Goal: Understand process/instructions

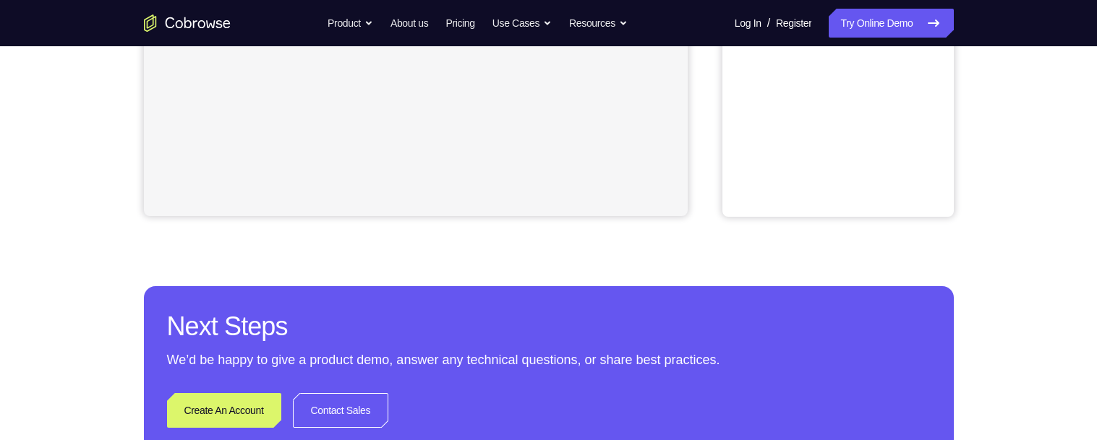
scroll to position [362, 0]
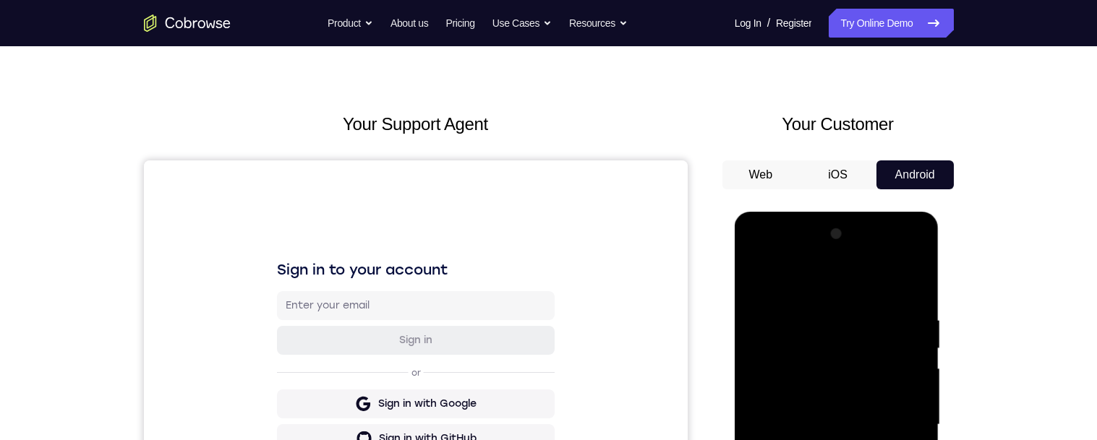
scroll to position [314, 0]
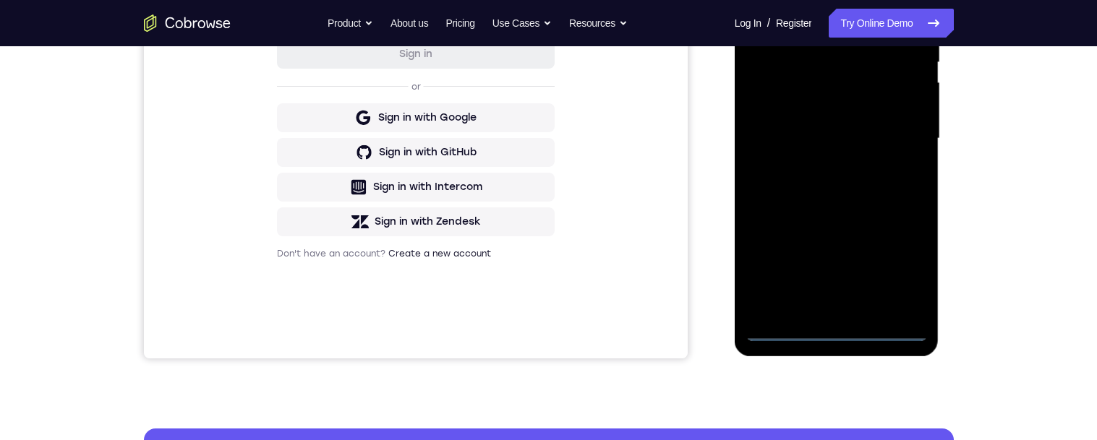
click at [848, 330] on div at bounding box center [837, 138] width 182 height 405
click at [847, 329] on div at bounding box center [837, 138] width 182 height 405
click at [898, 268] on div at bounding box center [837, 138] width 182 height 405
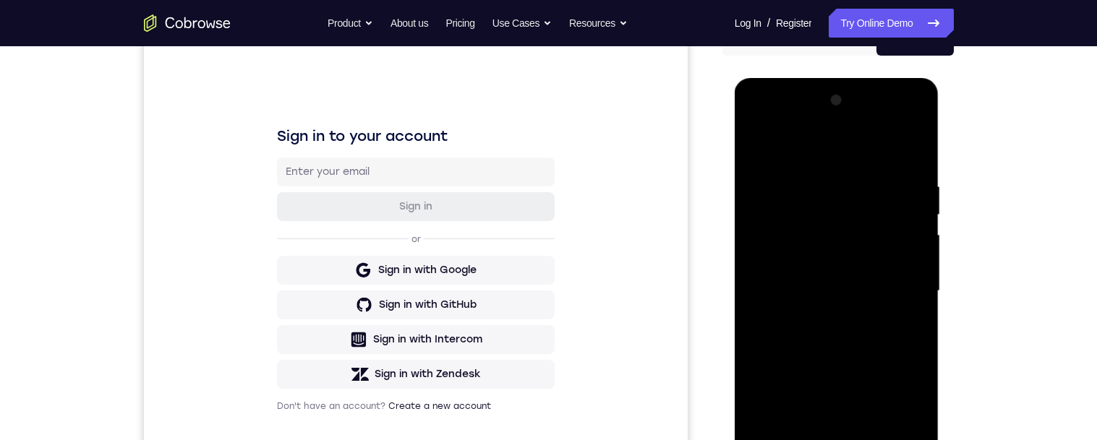
scroll to position [117, 0]
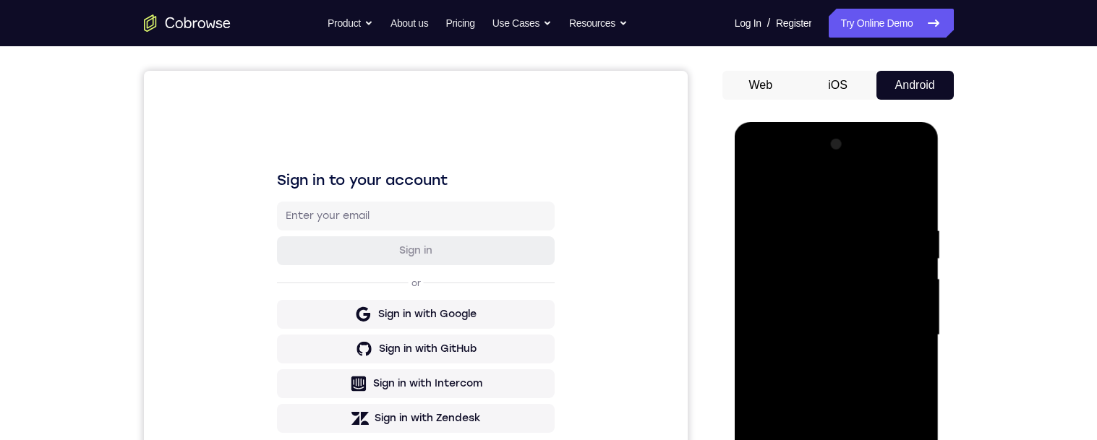
click at [861, 196] on div at bounding box center [837, 335] width 182 height 405
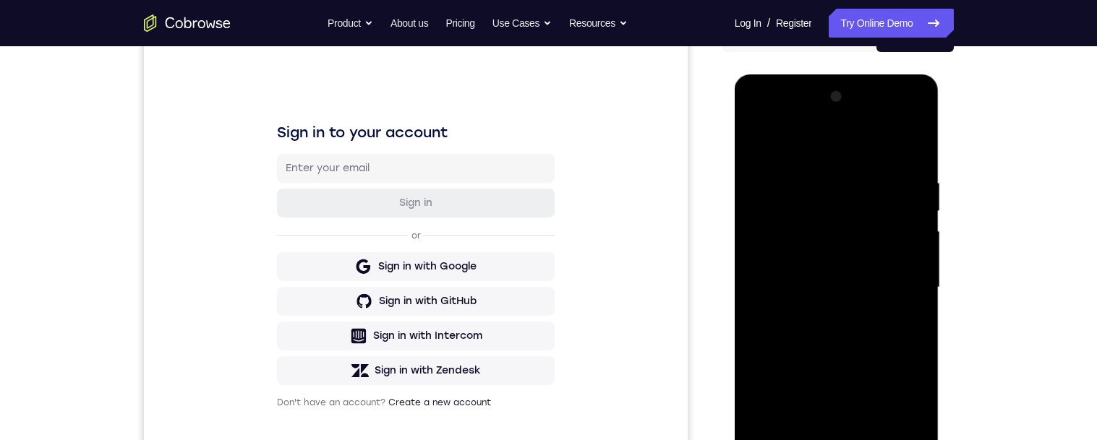
scroll to position [176, 0]
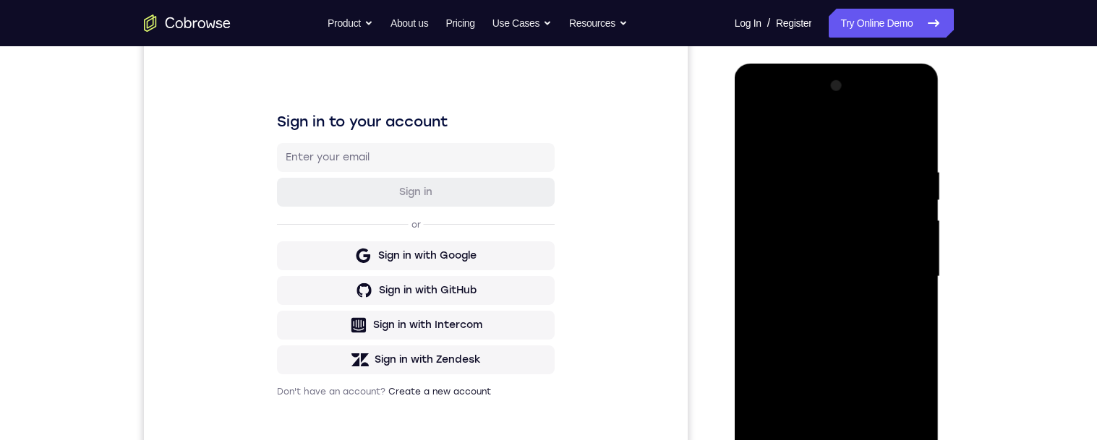
click at [904, 263] on div at bounding box center [837, 276] width 182 height 405
click at [824, 307] on div at bounding box center [837, 276] width 182 height 405
click at [853, 247] on div at bounding box center [837, 276] width 182 height 405
click at [870, 247] on div at bounding box center [837, 276] width 182 height 405
click at [914, 270] on div at bounding box center [837, 276] width 182 height 405
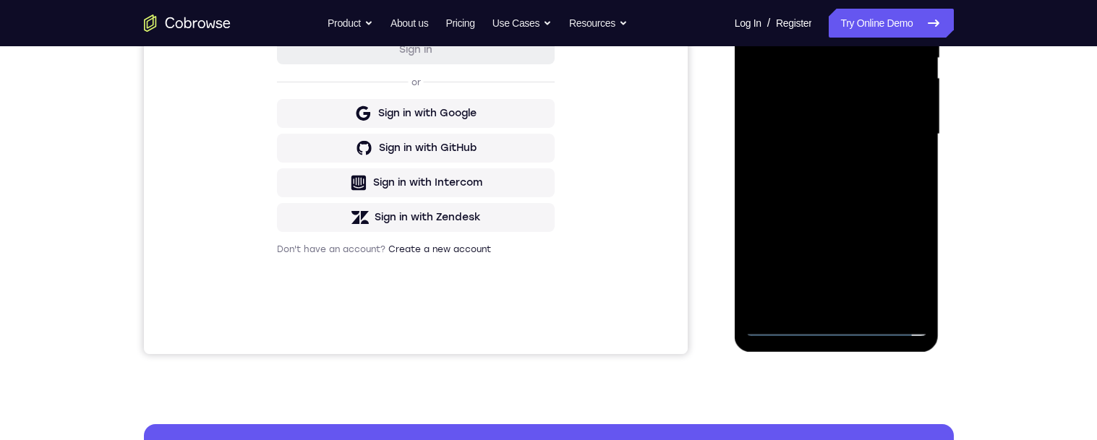
scroll to position [298, 0]
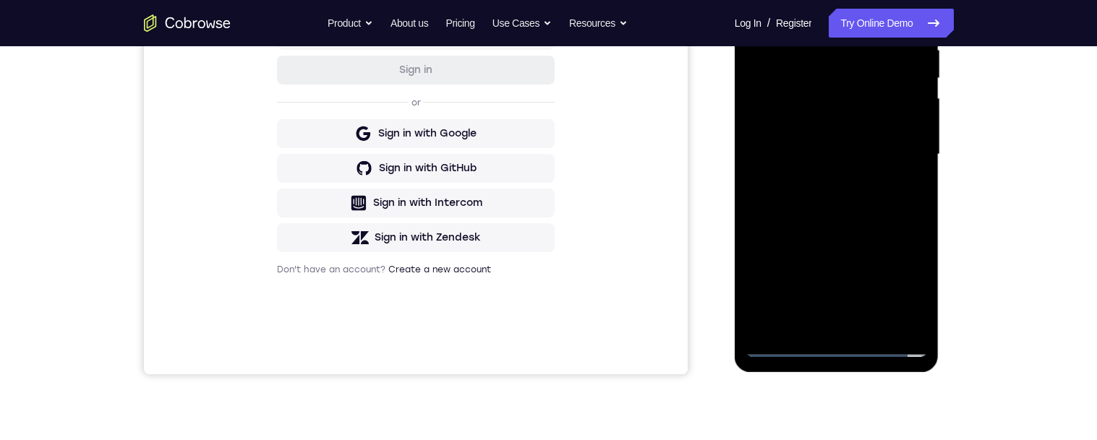
click at [901, 203] on div at bounding box center [837, 154] width 182 height 405
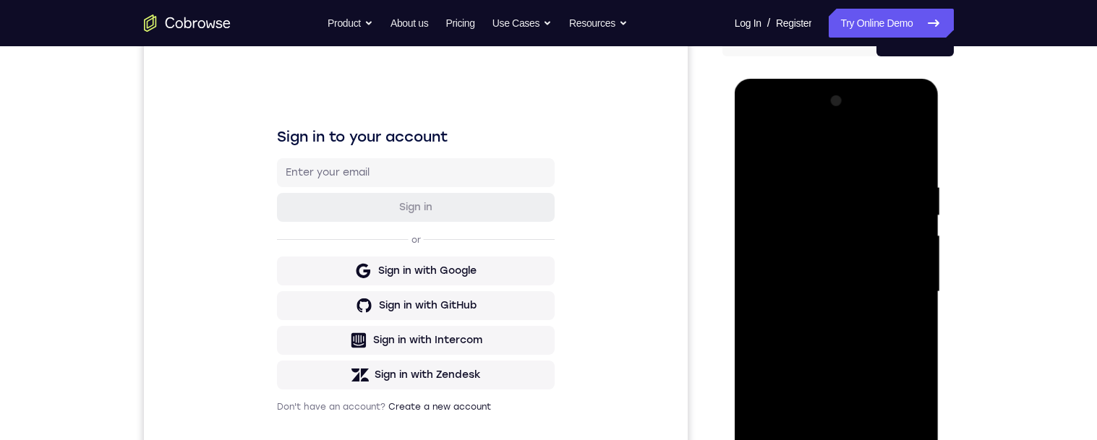
scroll to position [159, 0]
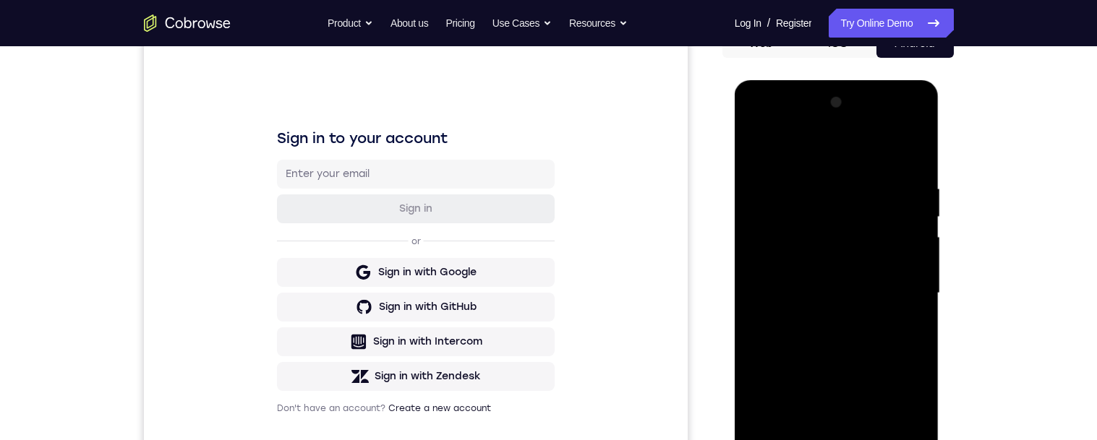
click at [882, 325] on div at bounding box center [837, 293] width 182 height 405
click at [910, 146] on div at bounding box center [837, 293] width 182 height 405
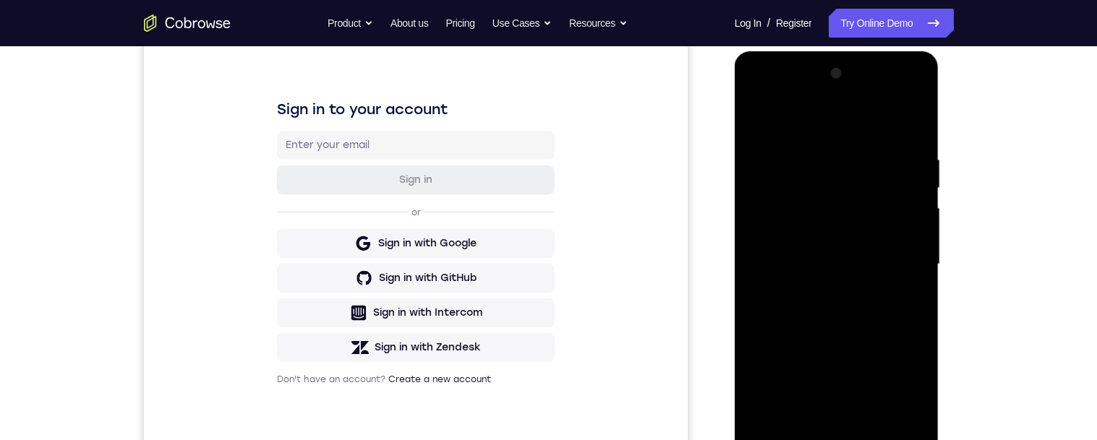
scroll to position [191, 0]
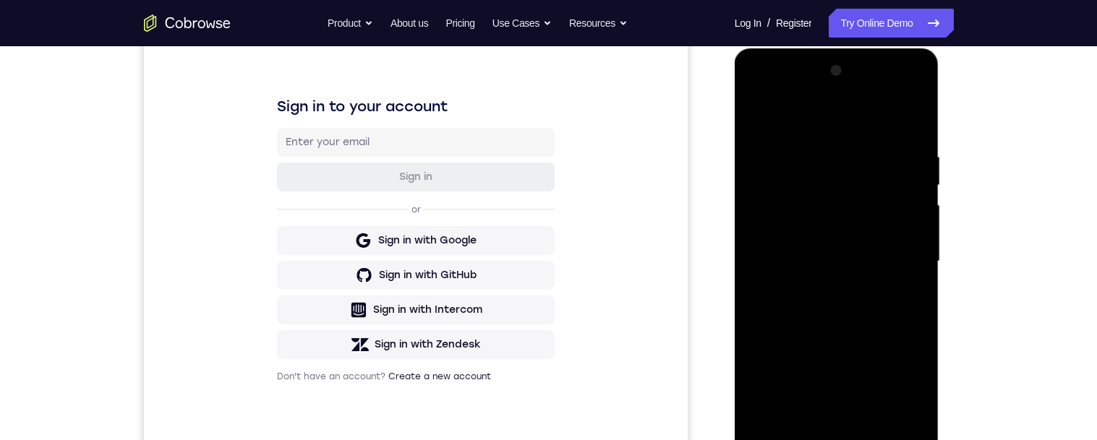
click at [895, 301] on div at bounding box center [837, 261] width 182 height 405
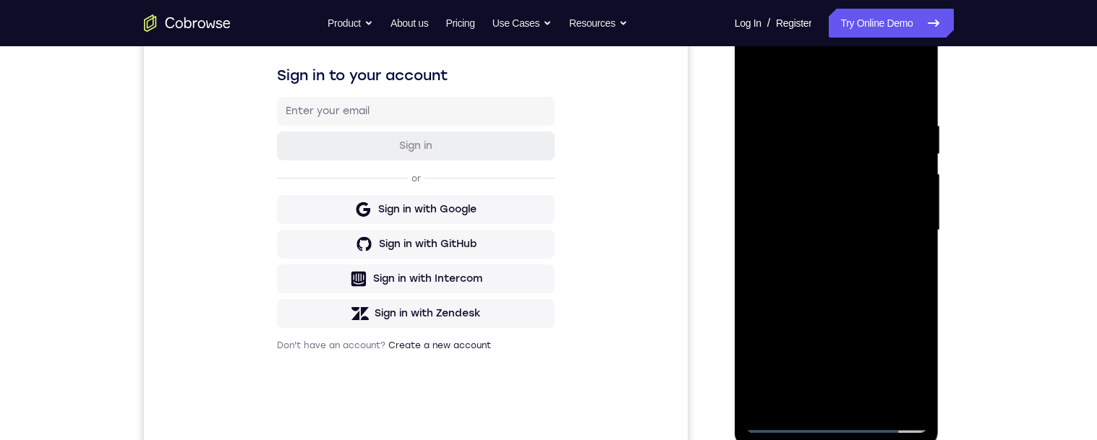
scroll to position [223, 0]
click at [896, 232] on div at bounding box center [837, 229] width 182 height 405
click at [898, 234] on div at bounding box center [837, 229] width 182 height 405
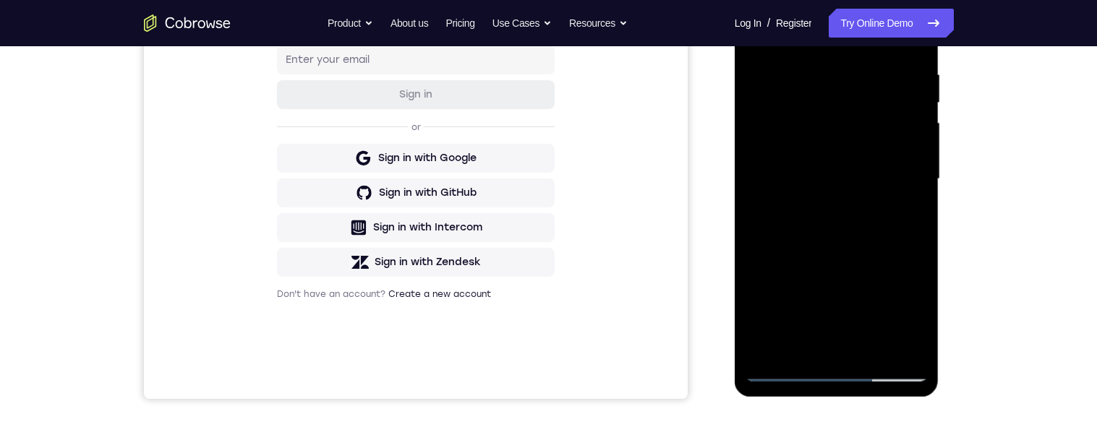
click at [877, 348] on div at bounding box center [837, 179] width 182 height 405
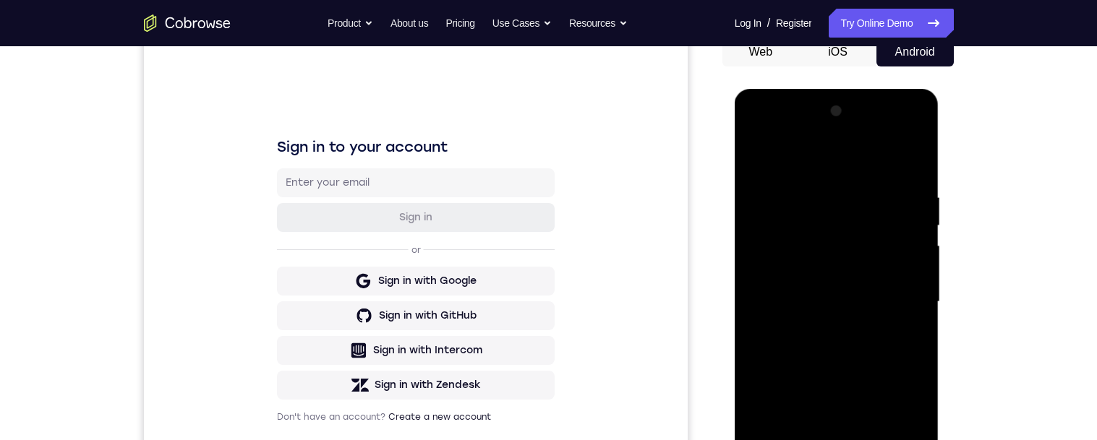
scroll to position [166, 0]
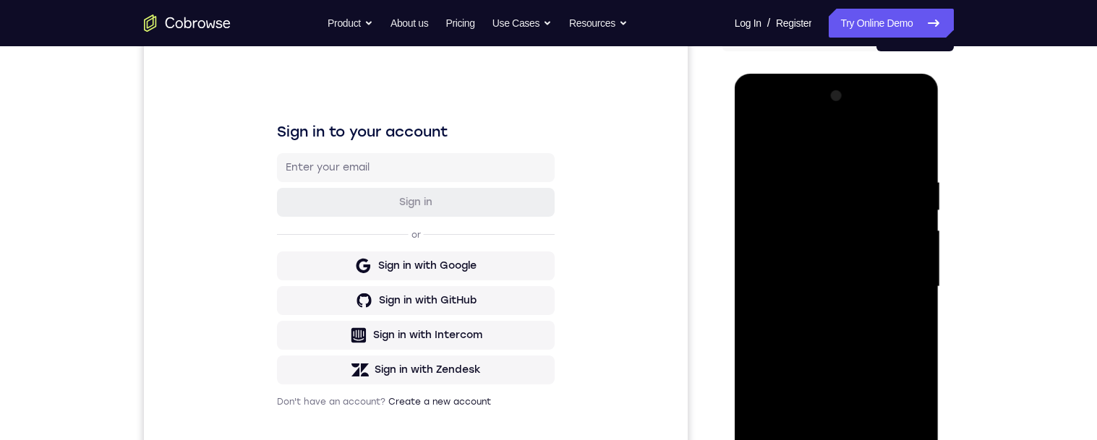
click at [883, 344] on div at bounding box center [837, 287] width 182 height 405
click at [911, 304] on div at bounding box center [837, 287] width 182 height 405
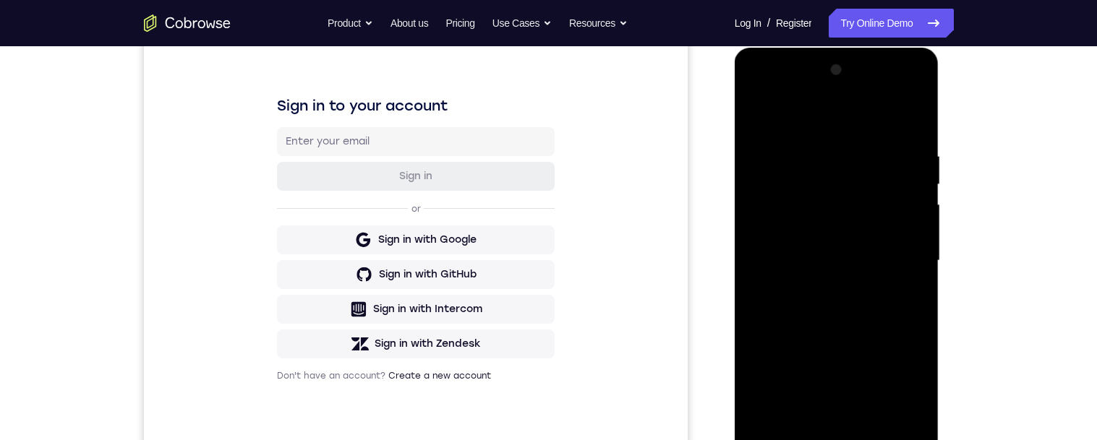
click at [896, 219] on div at bounding box center [837, 261] width 182 height 405
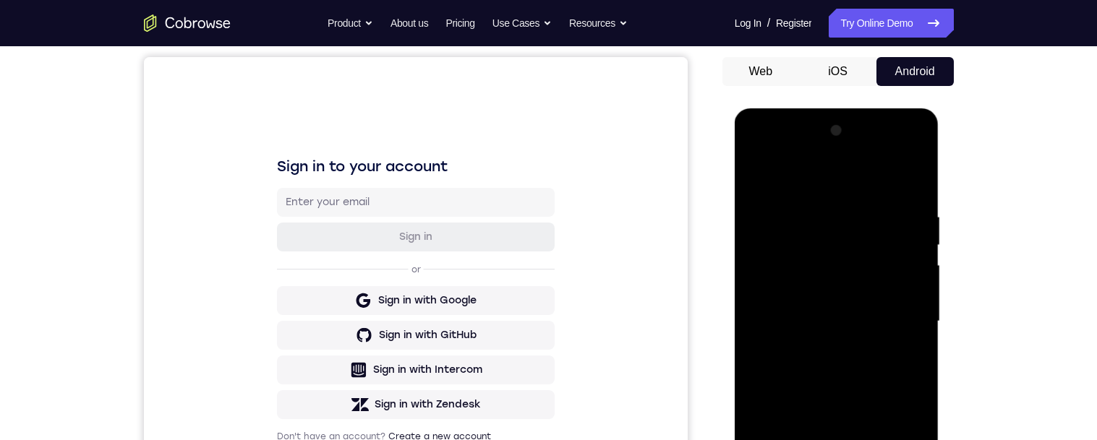
click at [766, 169] on div at bounding box center [837, 321] width 182 height 405
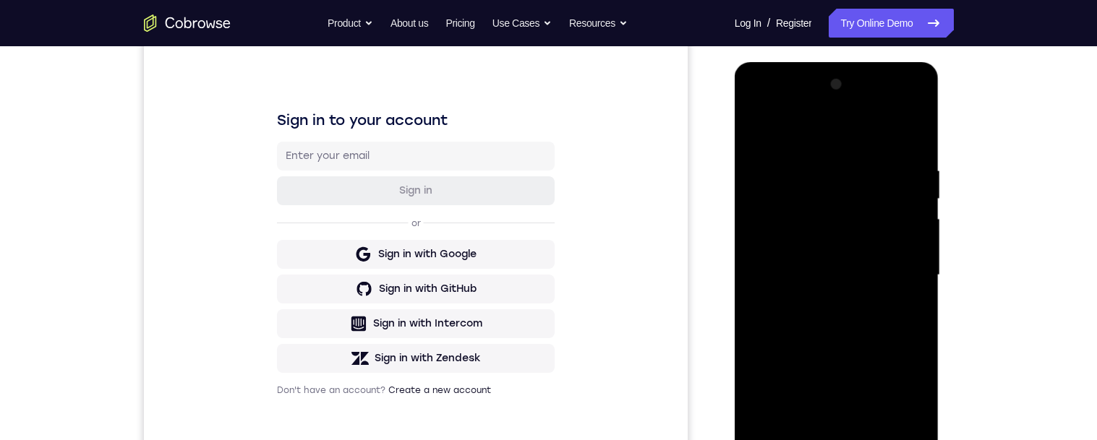
scroll to position [197, 0]
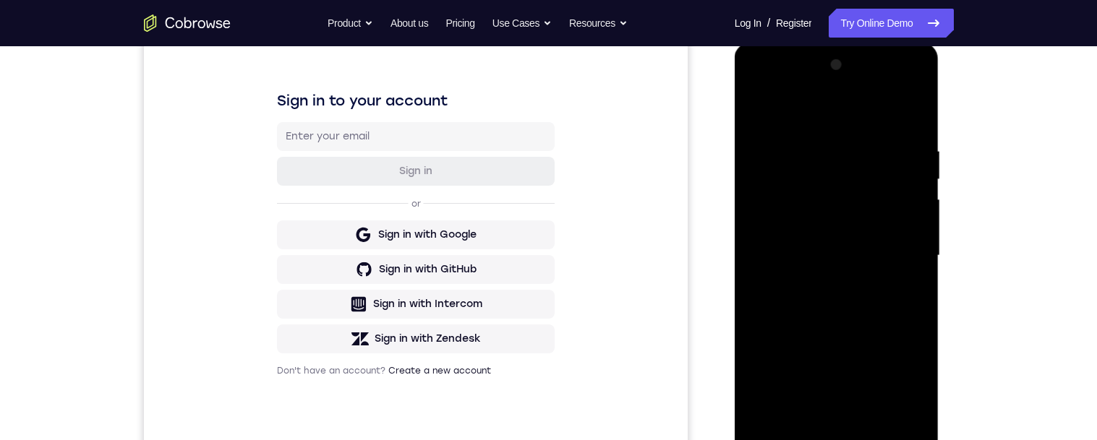
click at [881, 254] on div at bounding box center [837, 256] width 182 height 405
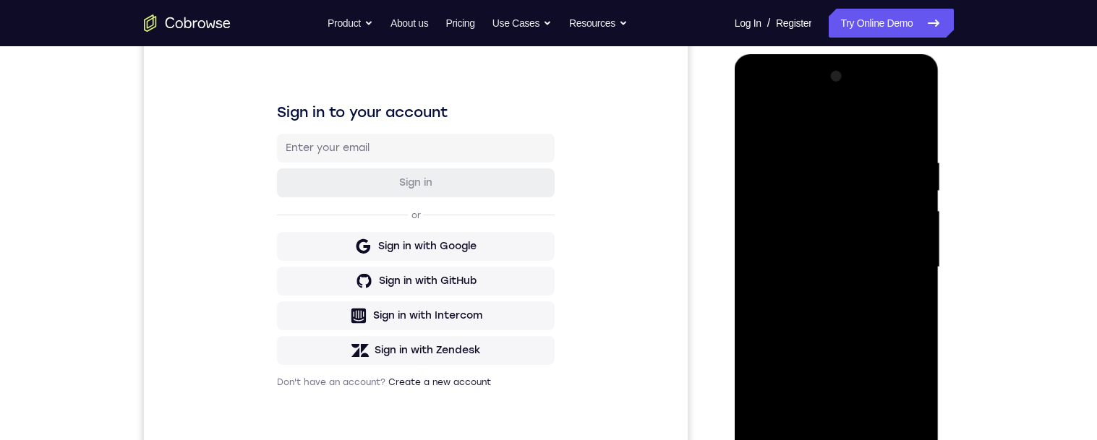
scroll to position [205, 0]
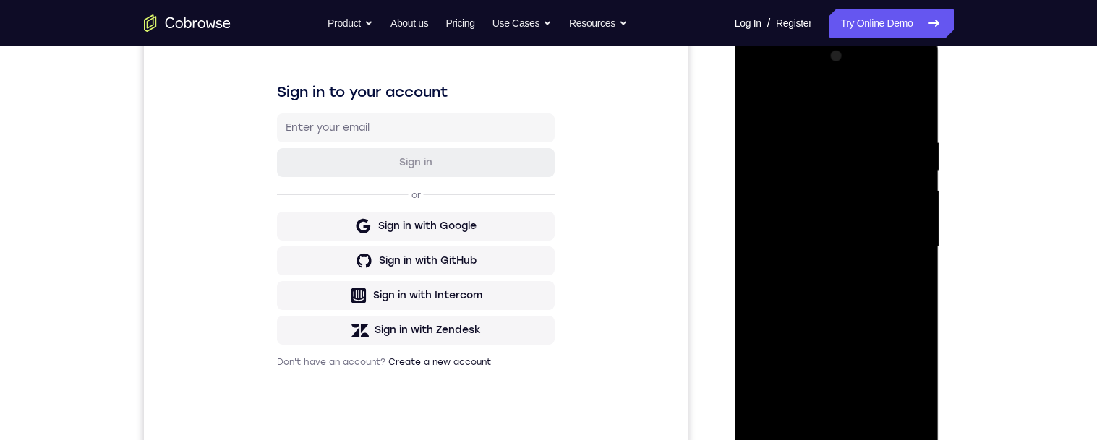
click at [757, 98] on div at bounding box center [837, 247] width 182 height 405
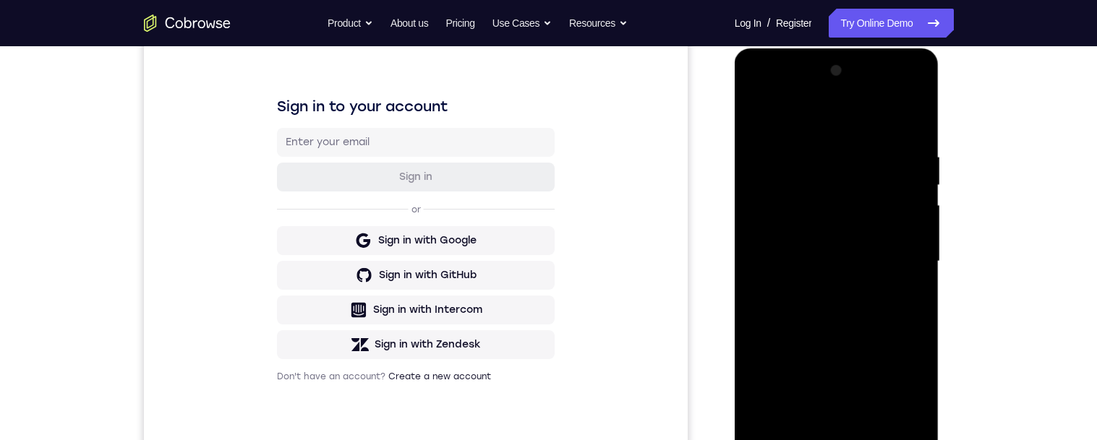
click at [861, 263] on div at bounding box center [837, 261] width 182 height 405
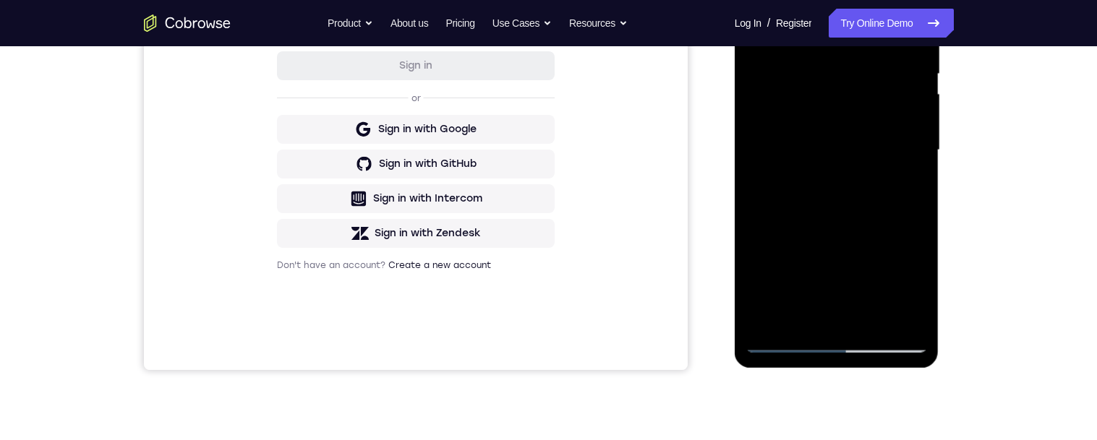
click at [822, 308] on div at bounding box center [837, 150] width 182 height 405
click at [919, 185] on div at bounding box center [837, 151] width 182 height 405
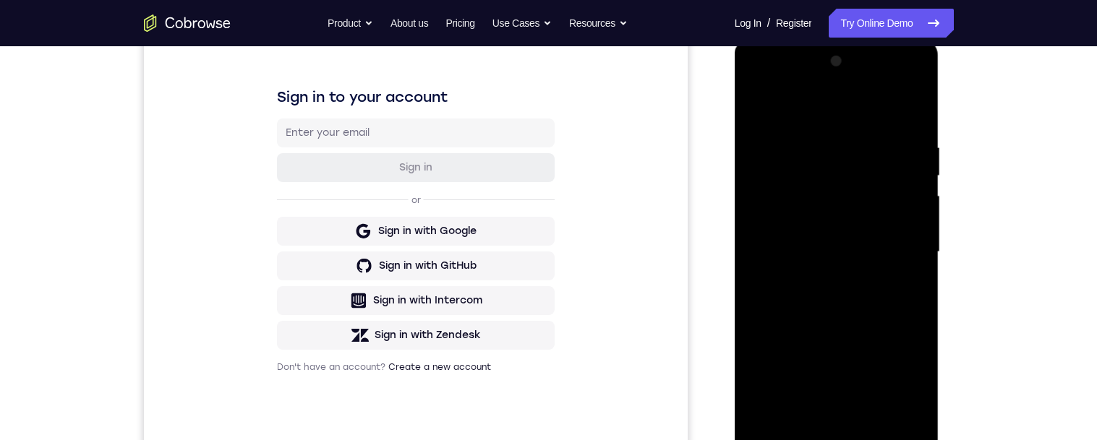
click at [980, 182] on div "Your Support Agent Your Customer Web iOS Android Next Steps We’d be happy to gi…" at bounding box center [549, 323] width 926 height 954
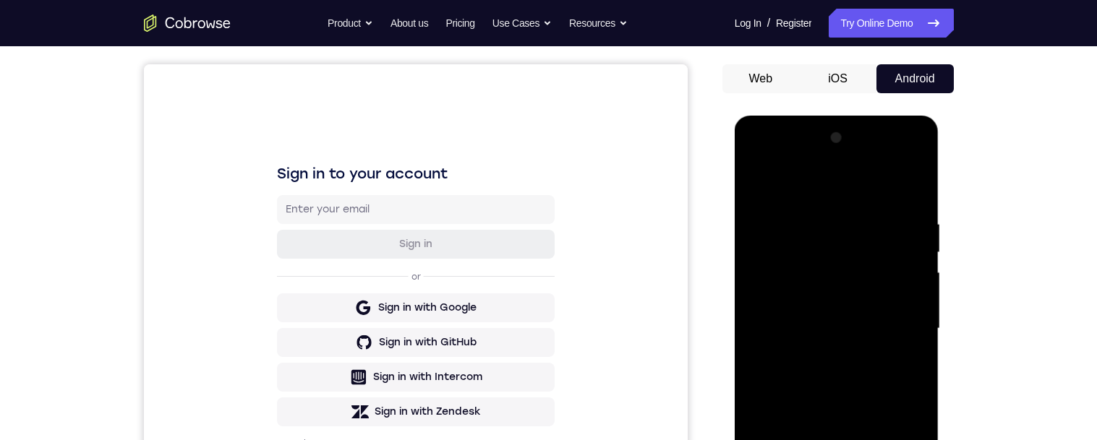
scroll to position [101, 0]
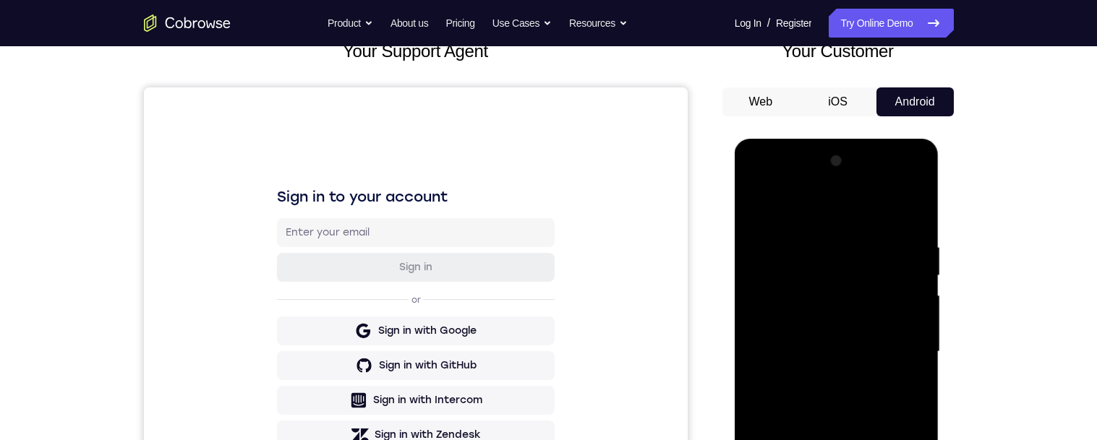
click at [754, 208] on div at bounding box center [837, 352] width 182 height 405
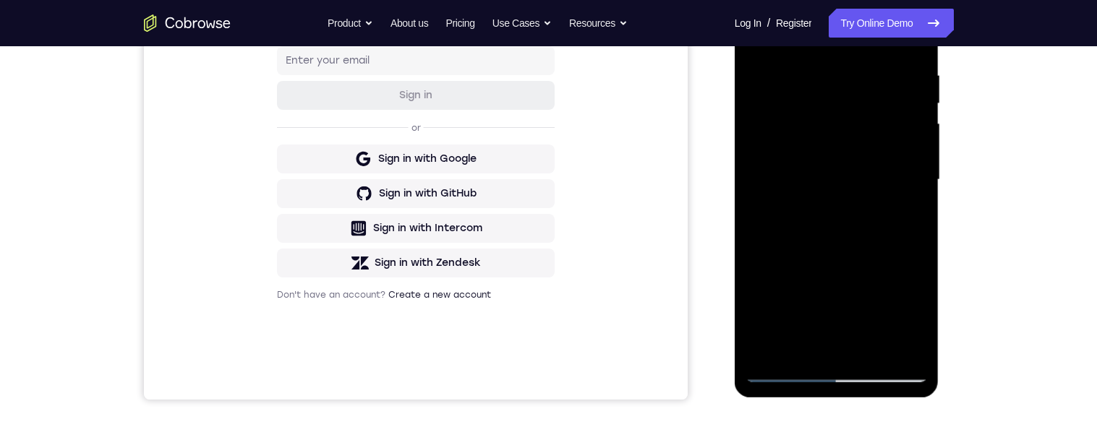
scroll to position [286, 0]
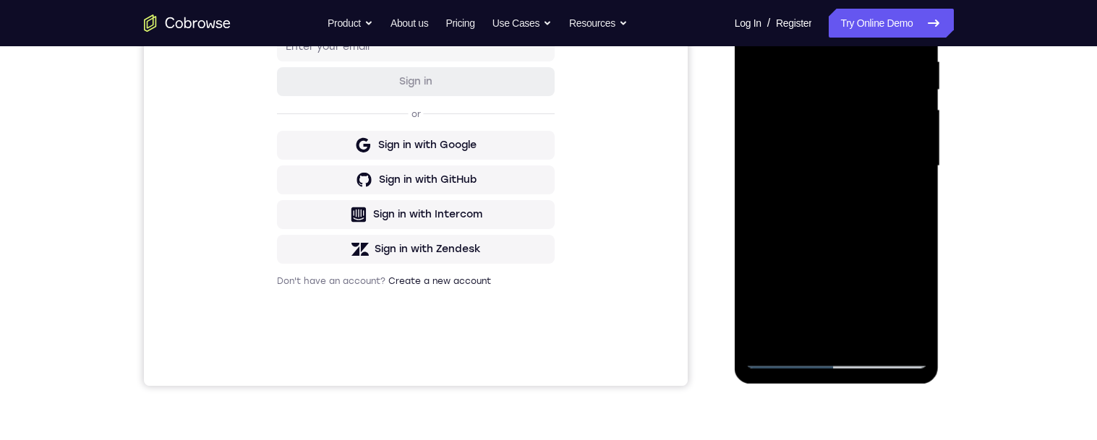
click at [903, 195] on div at bounding box center [837, 166] width 182 height 405
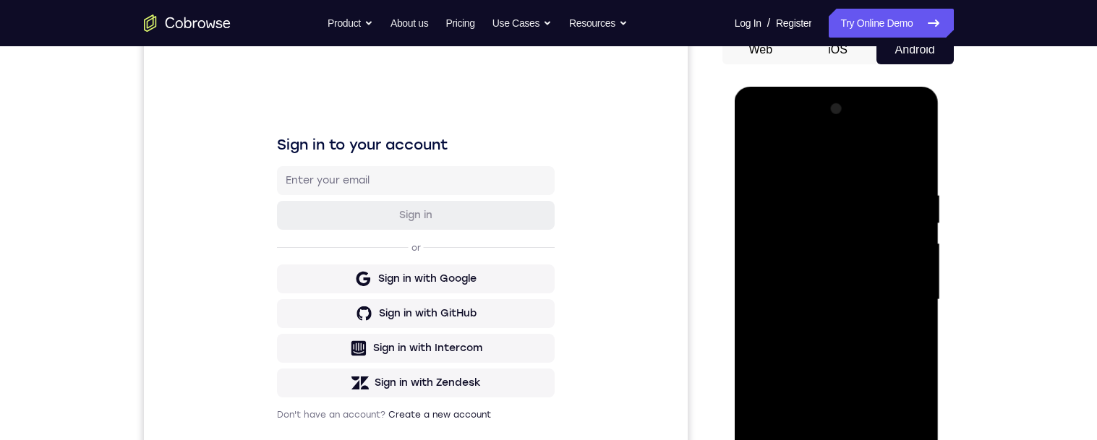
scroll to position [116, 0]
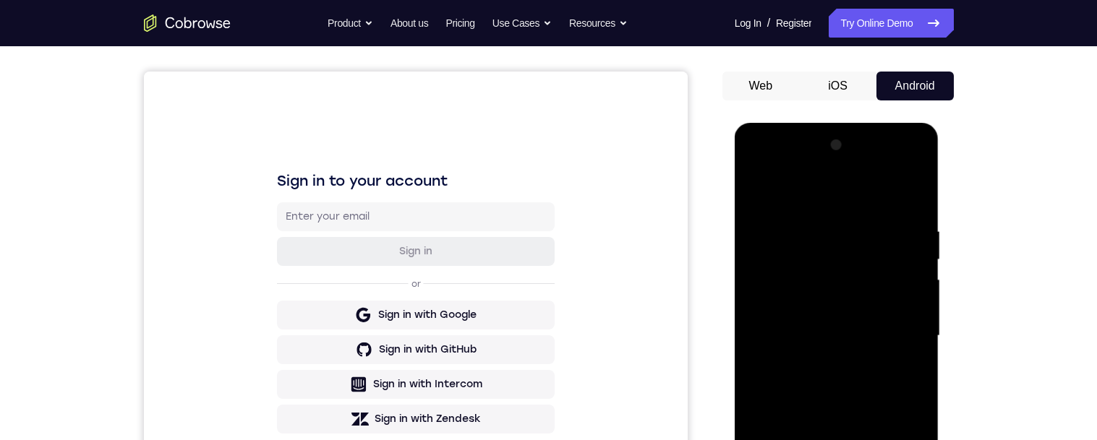
click at [764, 189] on div at bounding box center [837, 336] width 182 height 405
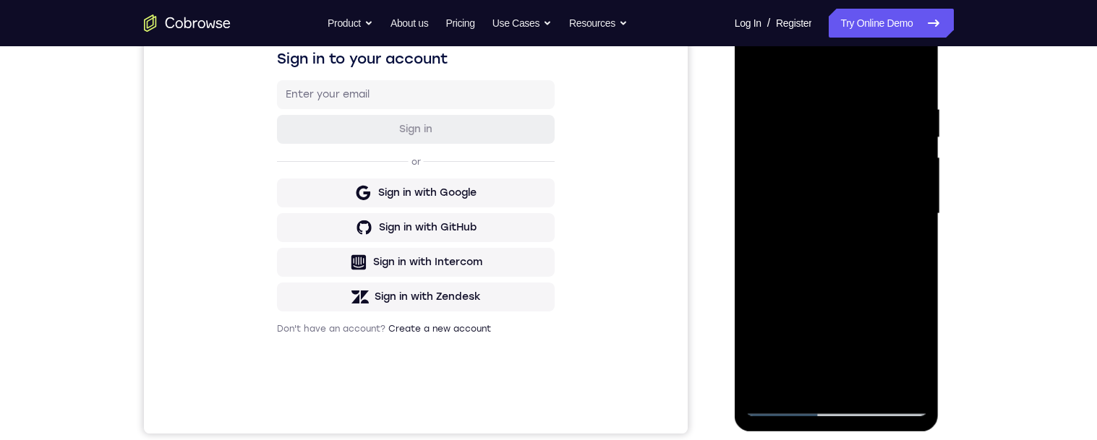
scroll to position [271, 0]
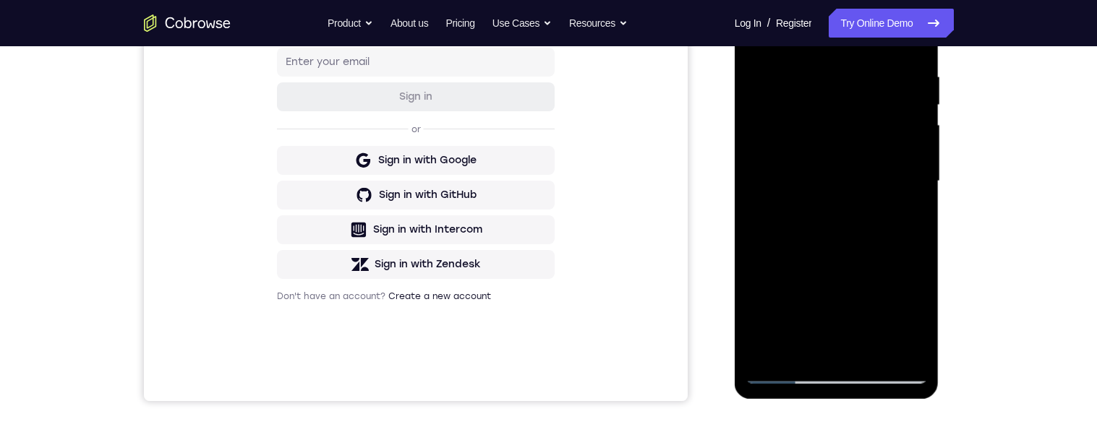
click at [888, 200] on div at bounding box center [837, 181] width 182 height 405
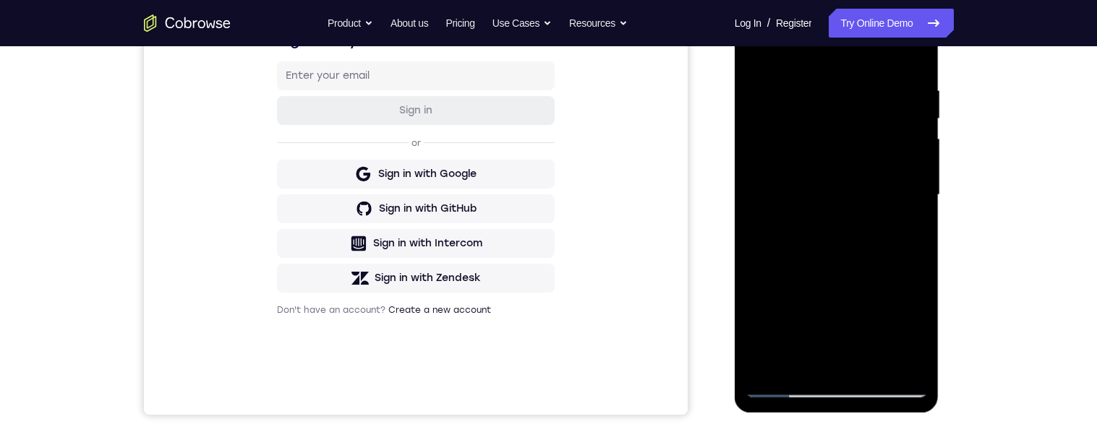
click at [909, 221] on div at bounding box center [837, 195] width 182 height 405
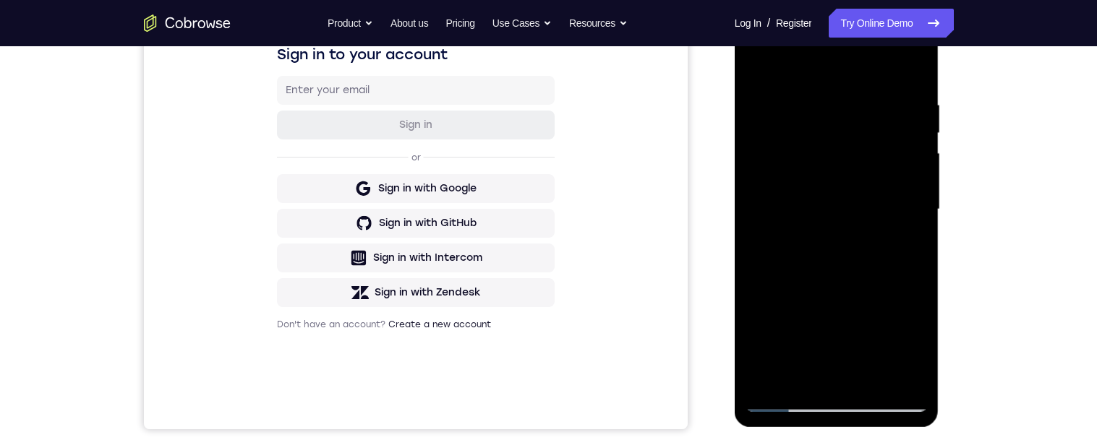
scroll to position [234, 0]
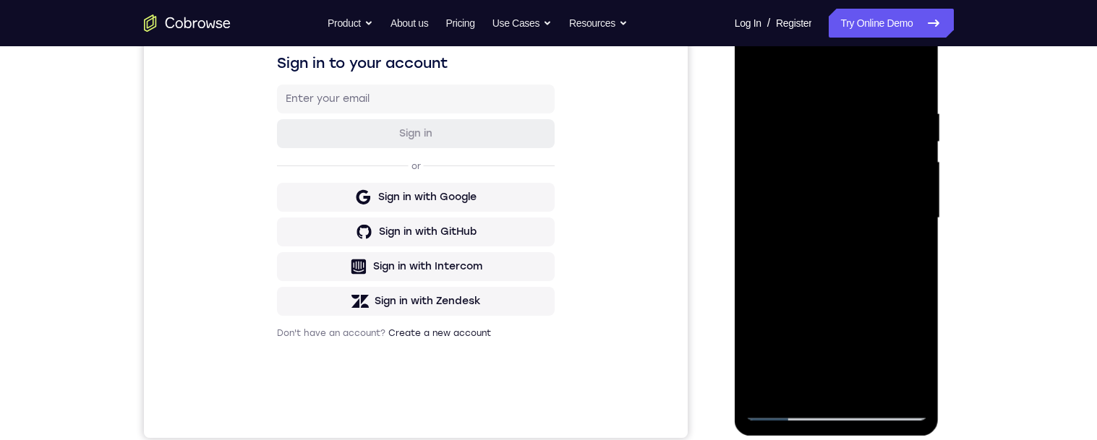
click at [757, 74] on div at bounding box center [837, 218] width 182 height 405
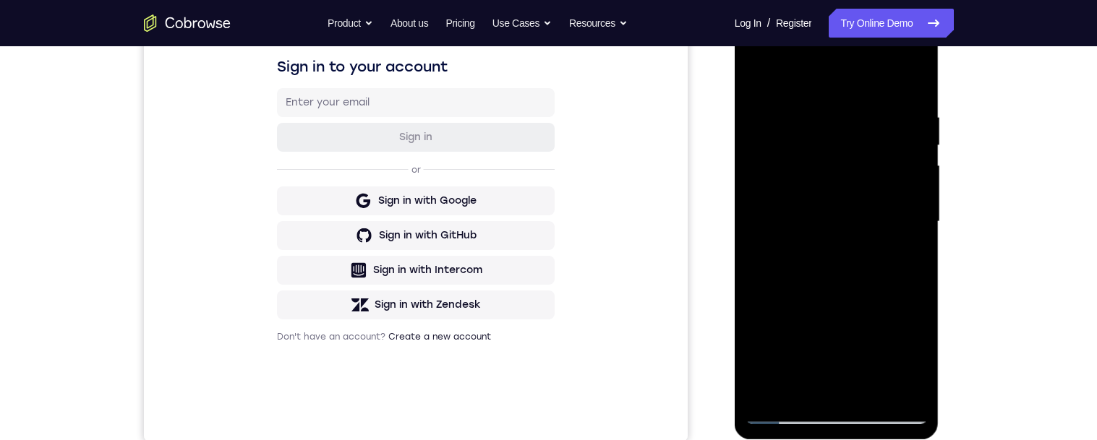
scroll to position [206, 0]
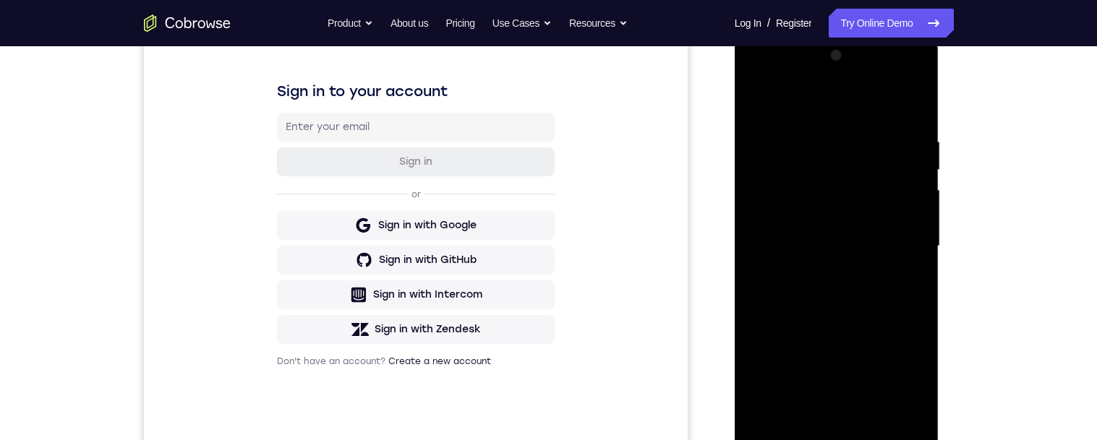
click at [812, 113] on div at bounding box center [837, 246] width 182 height 405
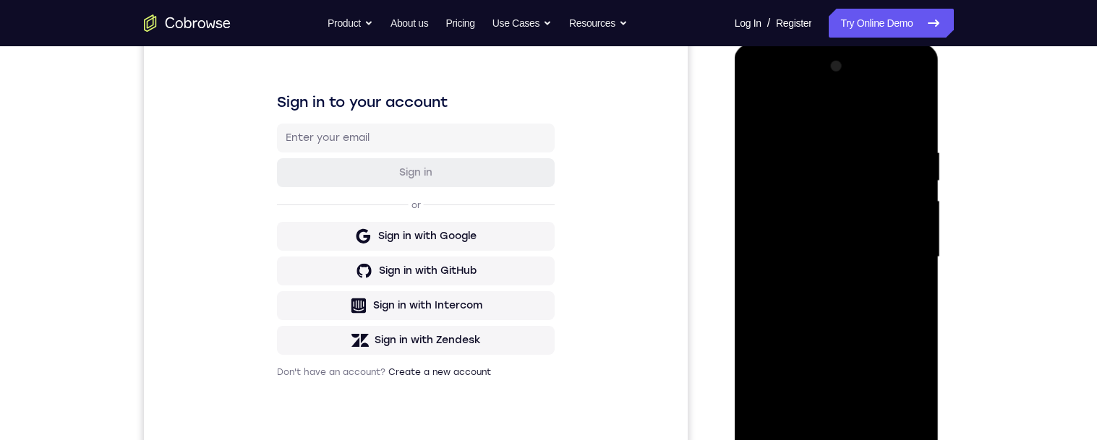
scroll to position [242, 0]
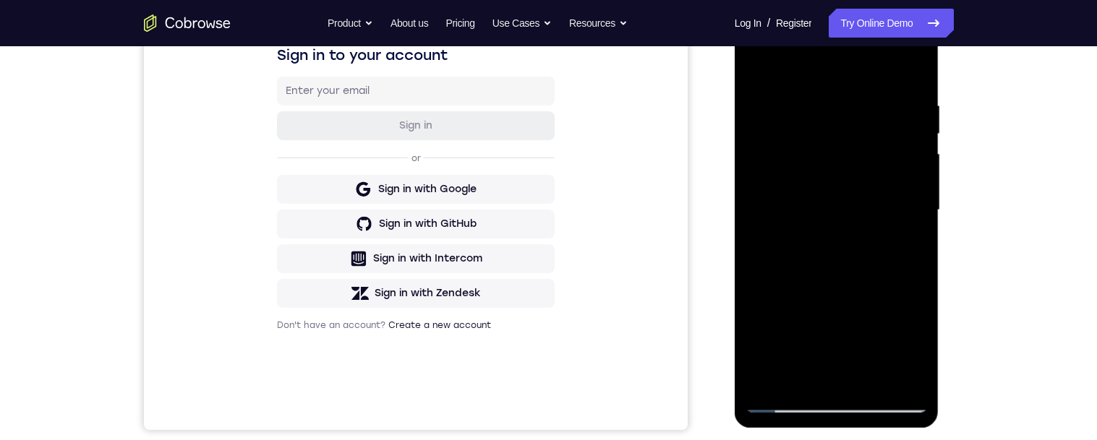
click at [899, 122] on div at bounding box center [837, 210] width 182 height 405
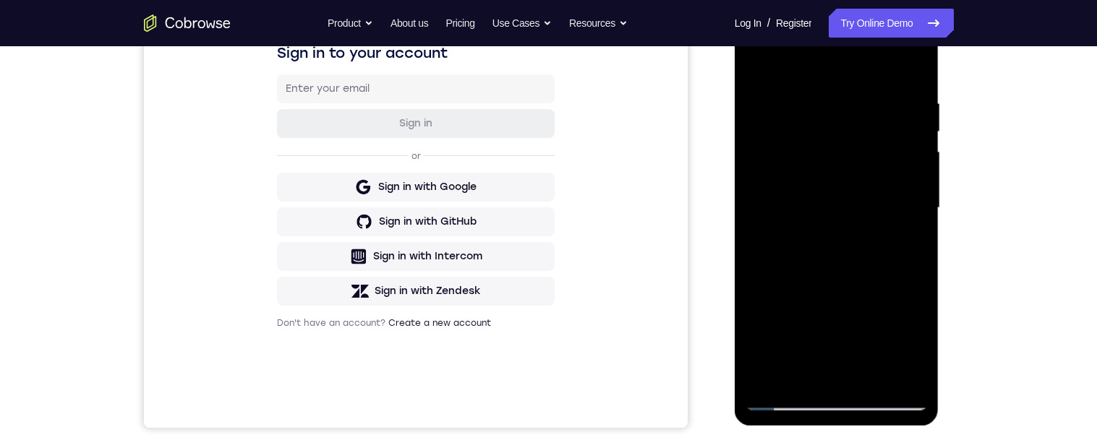
scroll to position [338, 0]
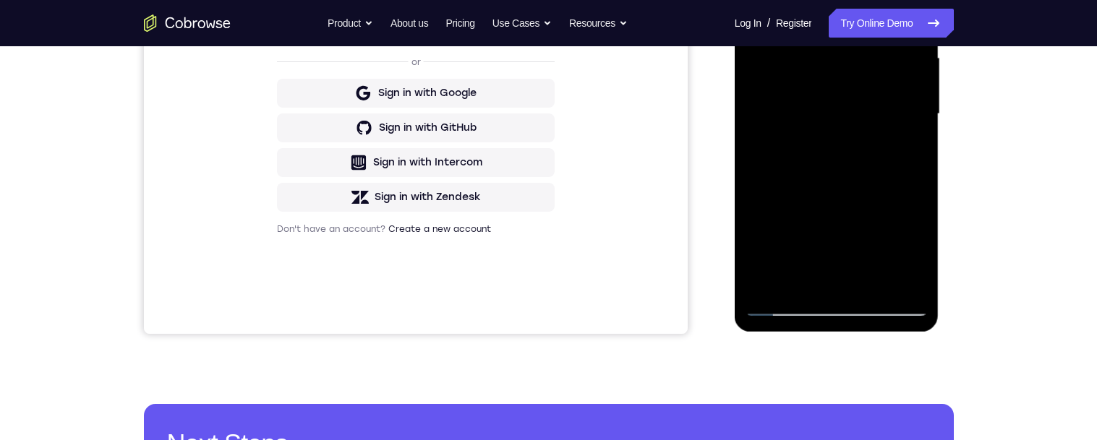
click at [837, 269] on div at bounding box center [837, 114] width 182 height 405
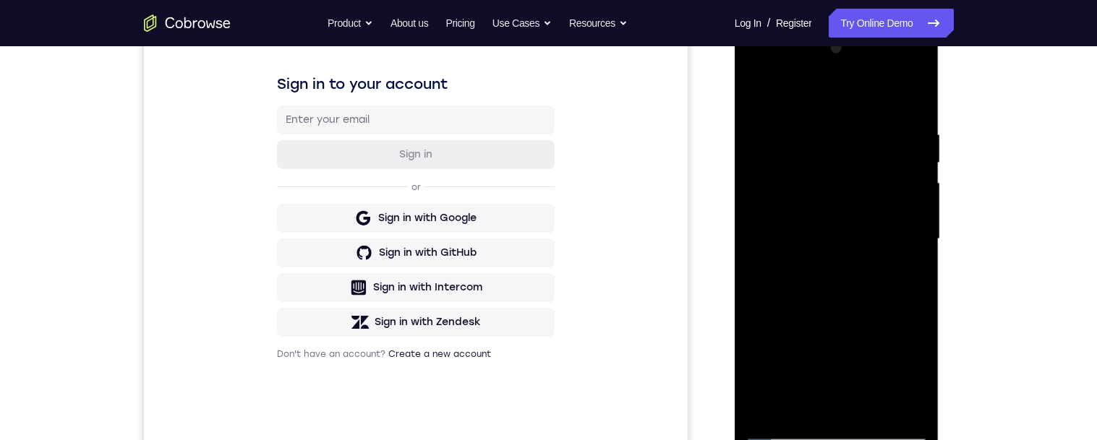
scroll to position [181, 0]
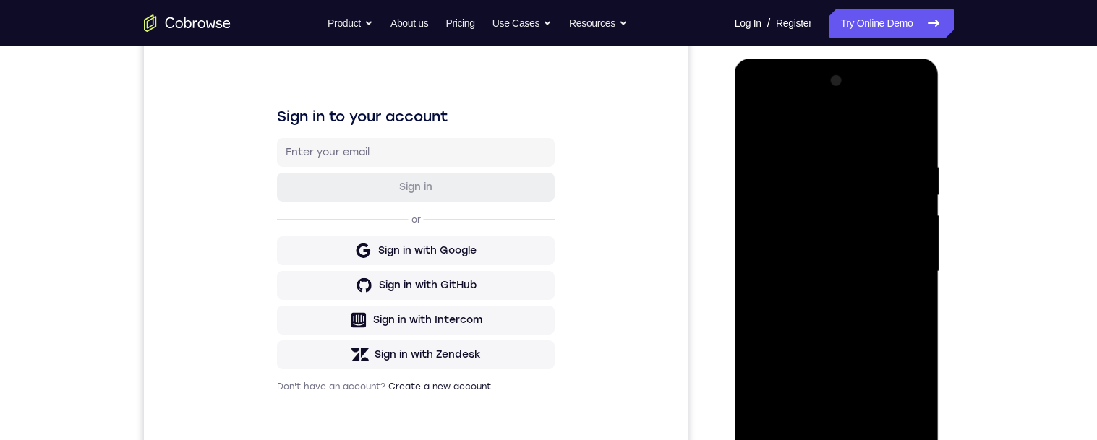
click at [758, 122] on div at bounding box center [837, 271] width 182 height 405
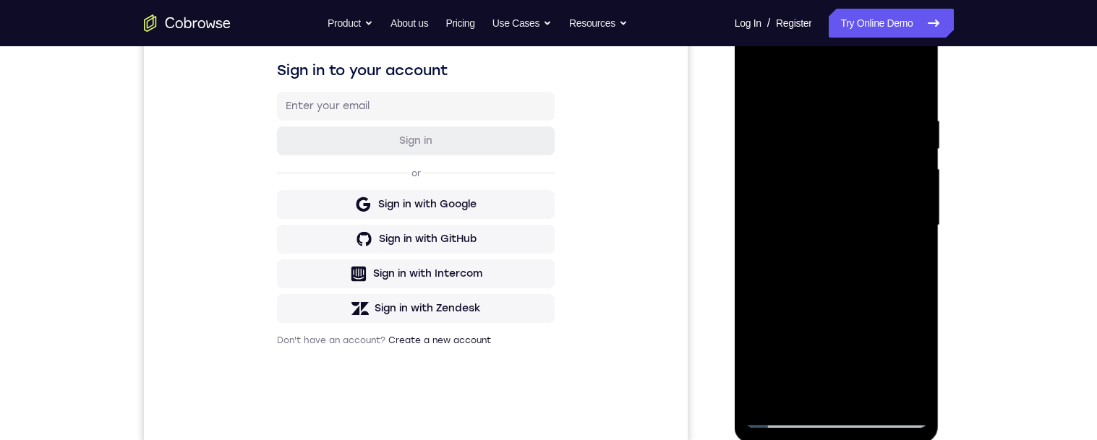
scroll to position [229, 0]
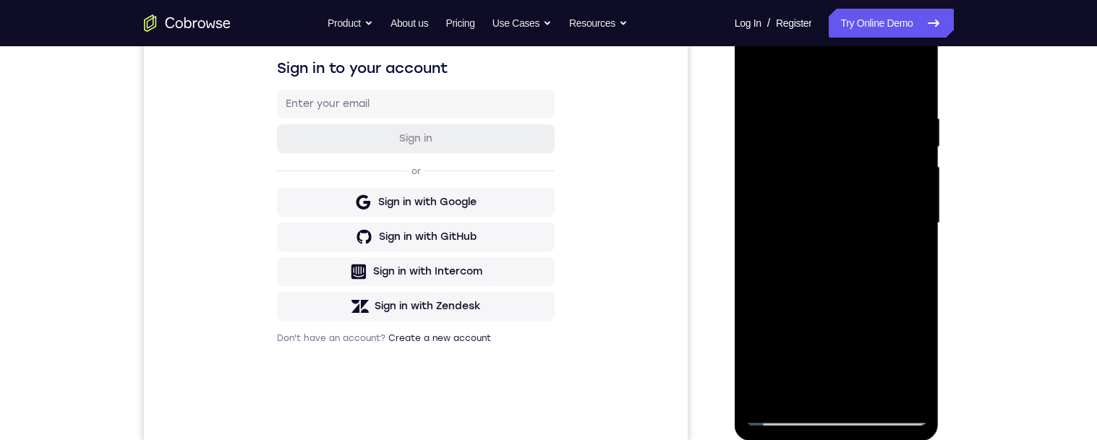
click at [824, 145] on div at bounding box center [837, 223] width 182 height 405
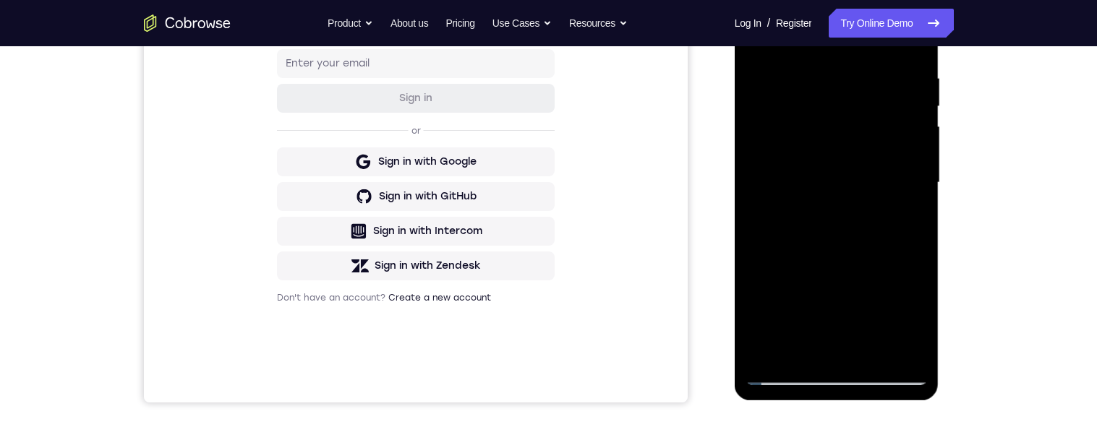
click at [897, 190] on div at bounding box center [837, 182] width 182 height 405
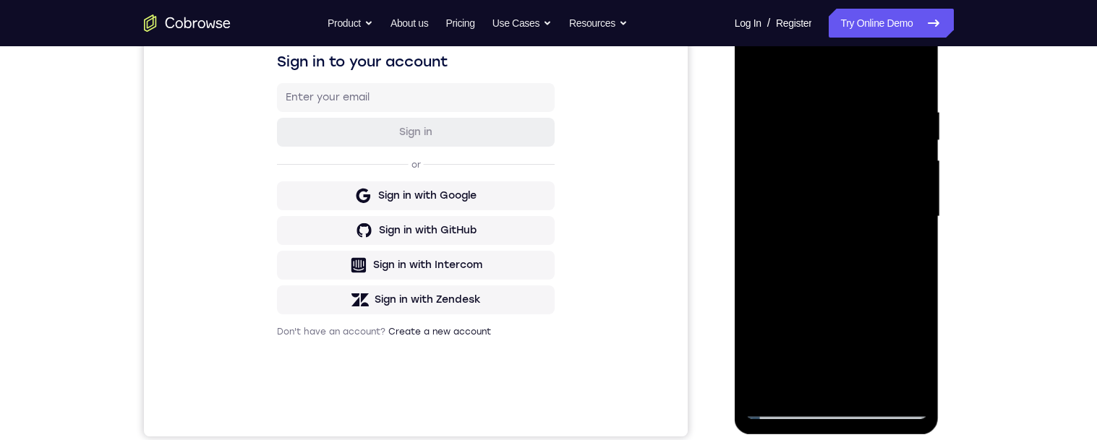
click at [829, 138] on div at bounding box center [837, 216] width 182 height 405
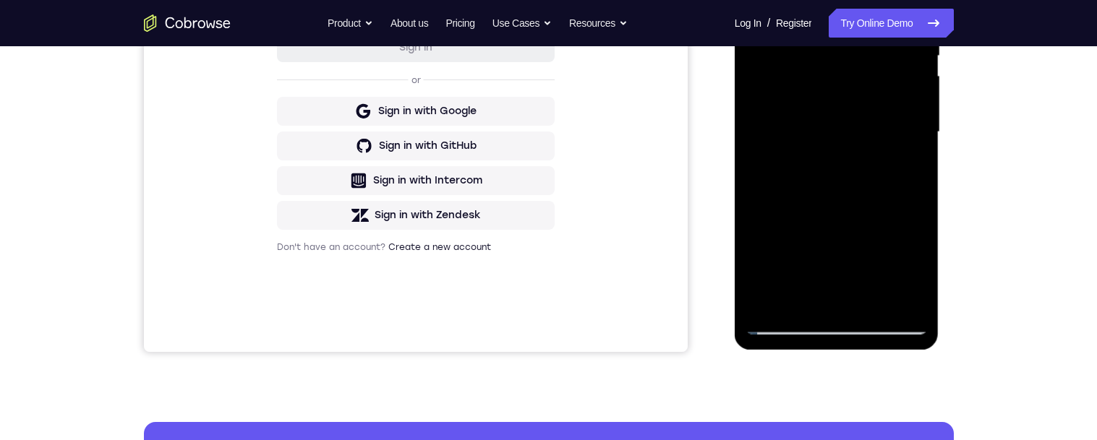
scroll to position [319, 0]
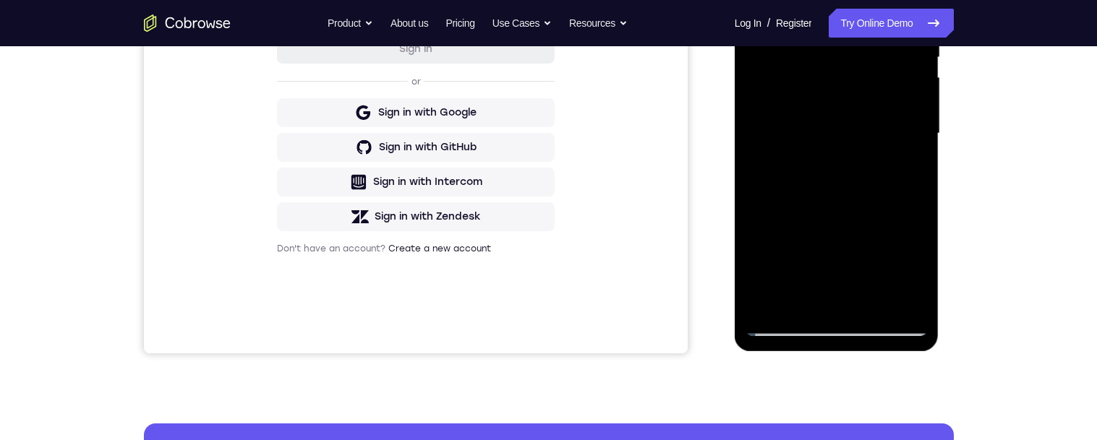
click at [883, 88] on div at bounding box center [837, 133] width 182 height 405
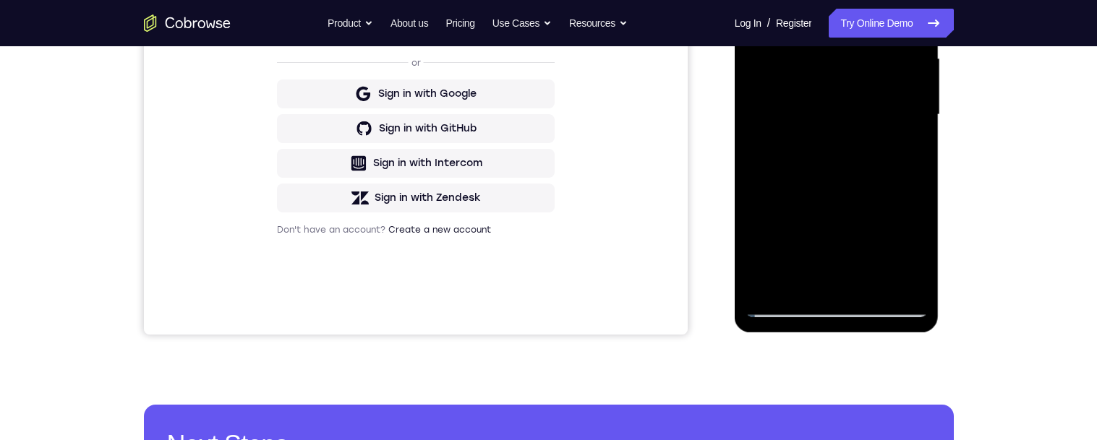
scroll to position [390, 0]
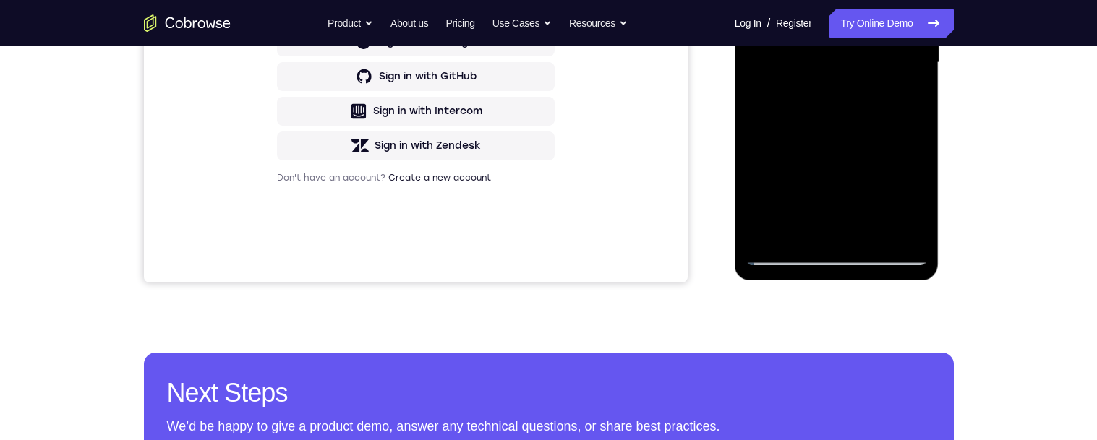
click at [834, 222] on div at bounding box center [837, 62] width 182 height 405
click at [924, 200] on div at bounding box center [837, 62] width 182 height 405
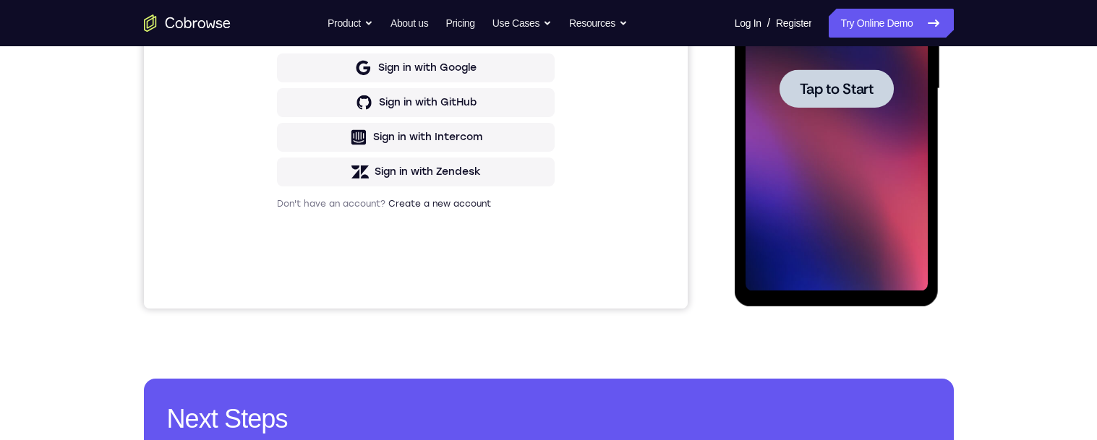
scroll to position [82, 0]
